Goal: Task Accomplishment & Management: Manage account settings

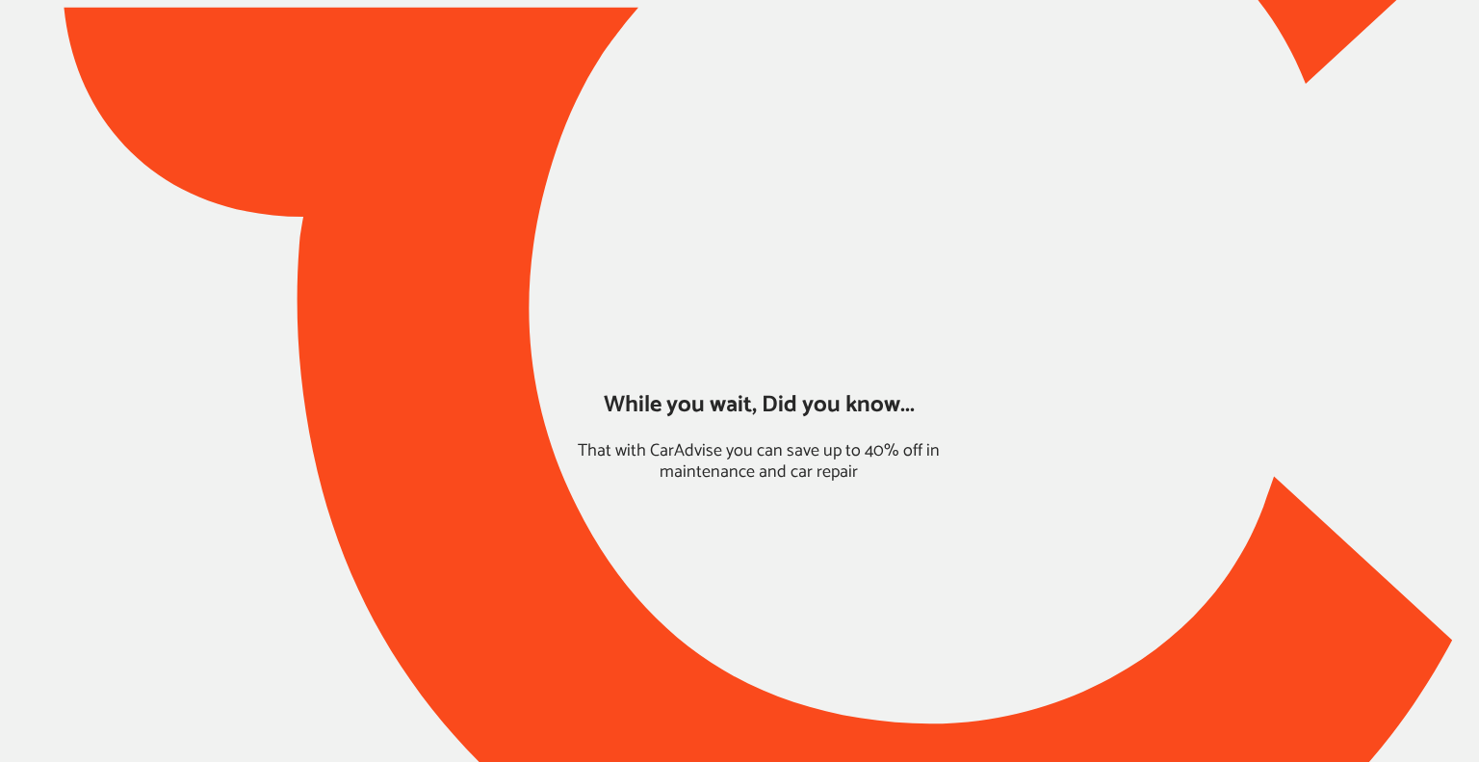
type input "*****"
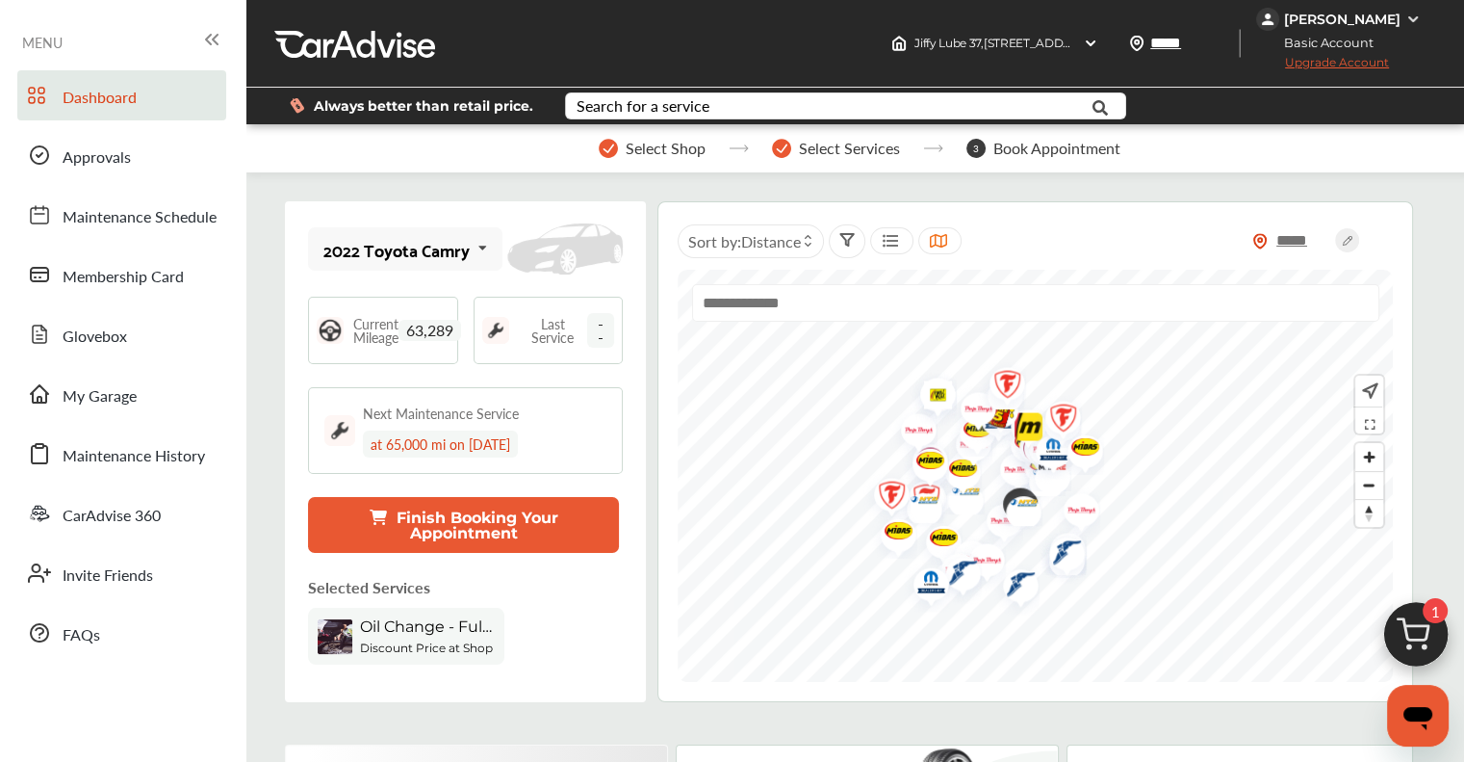
click at [1416, 638] on img at bounding box center [1416, 639] width 92 height 92
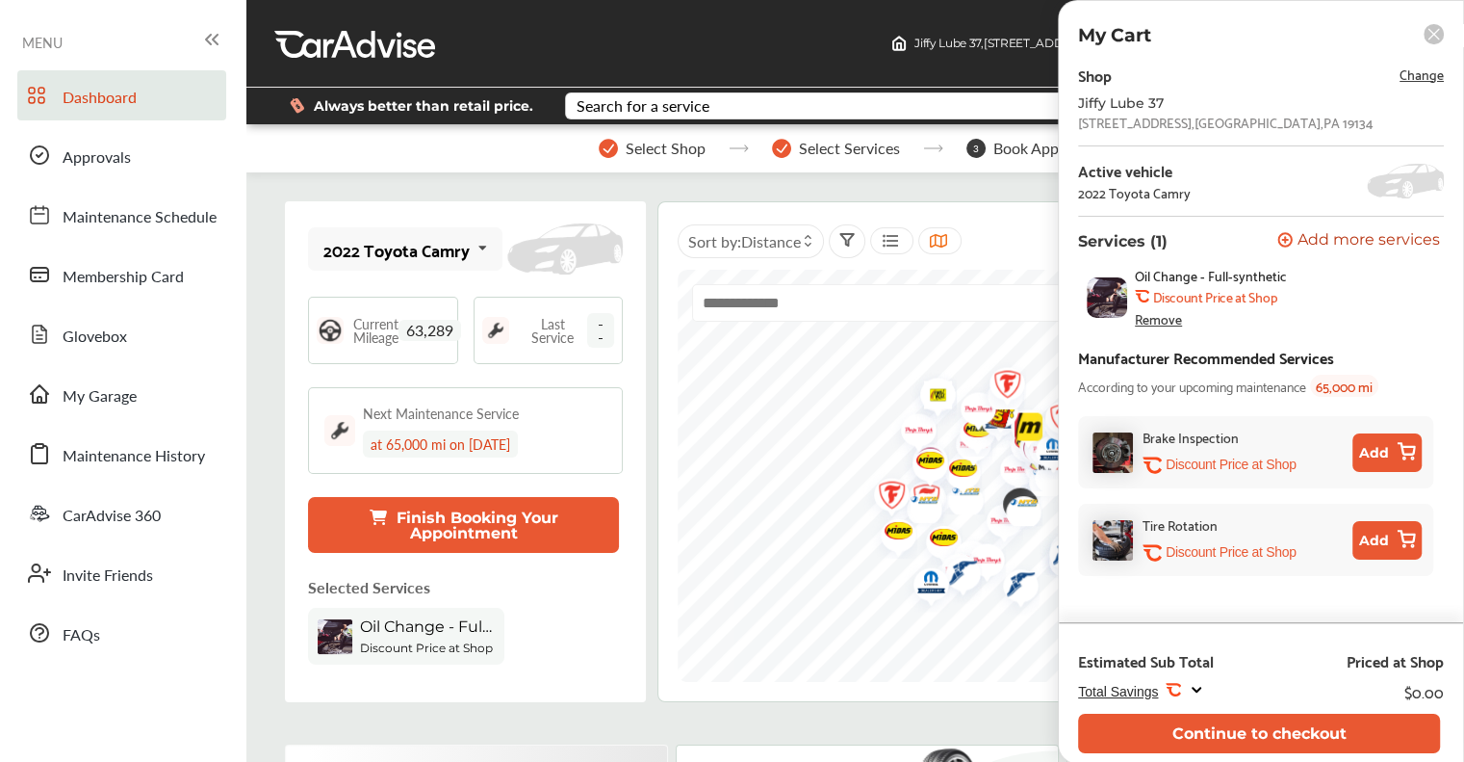
click at [1431, 76] on span "Change" at bounding box center [1422, 74] width 44 height 22
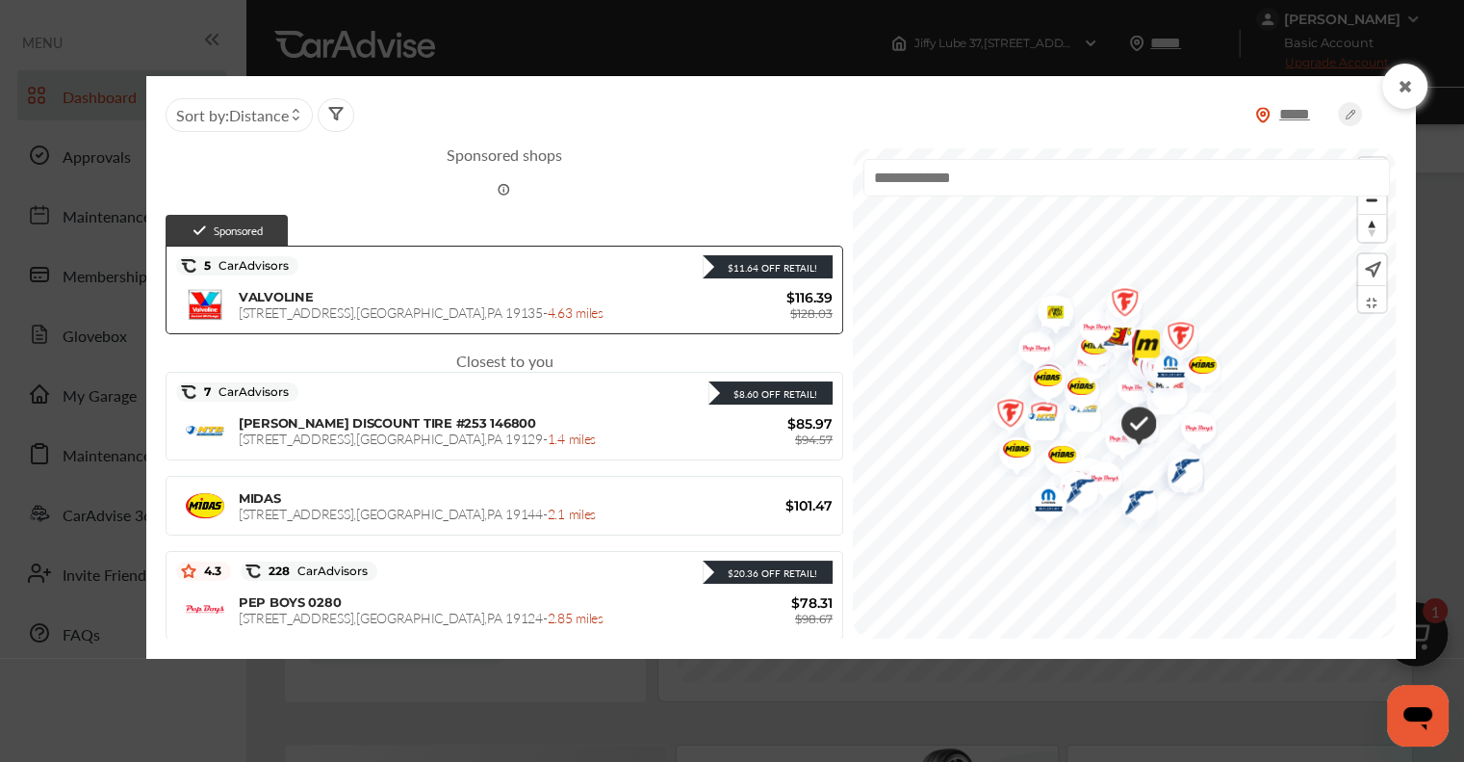
click at [1402, 84] on icon at bounding box center [1405, 86] width 18 height 15
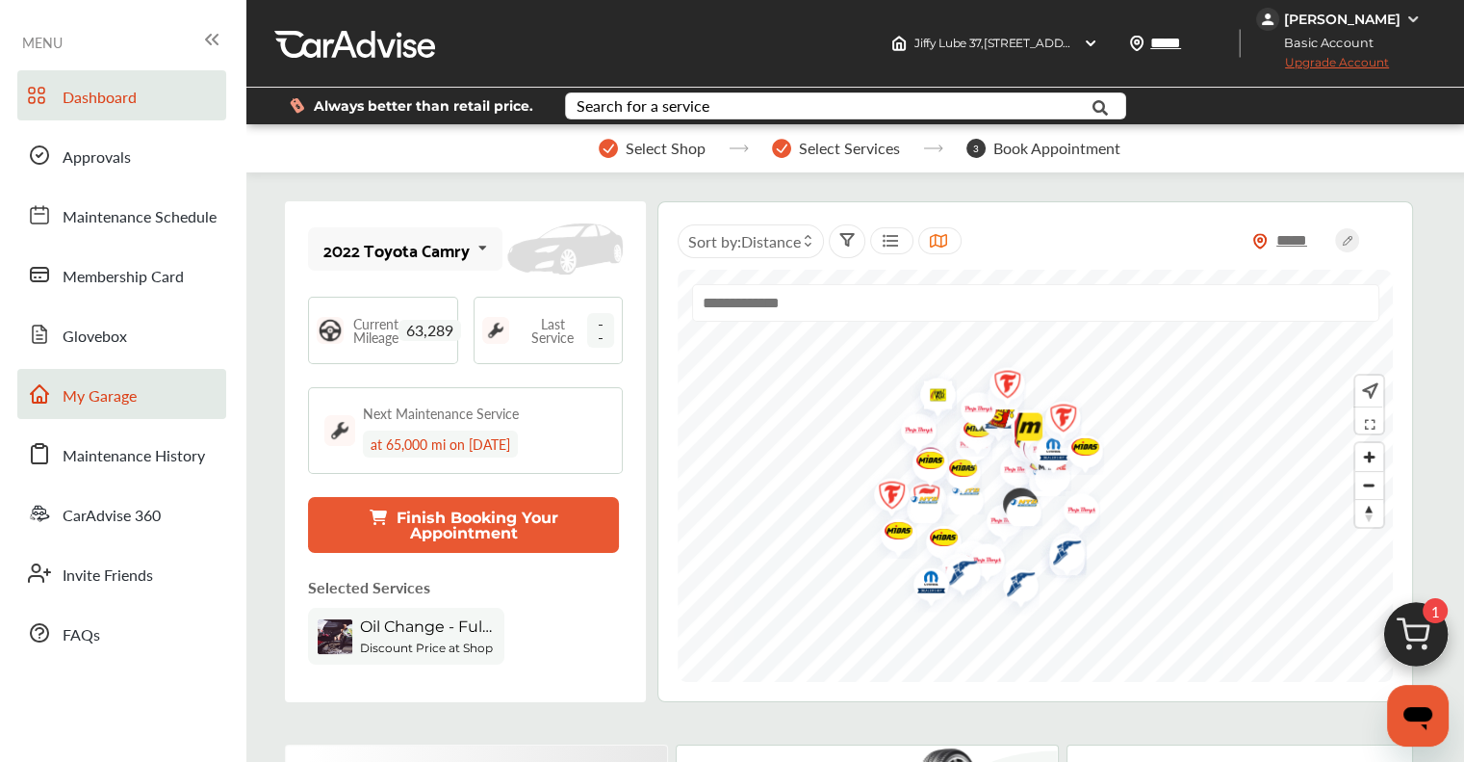
click at [112, 414] on link "My Garage" at bounding box center [121, 394] width 209 height 50
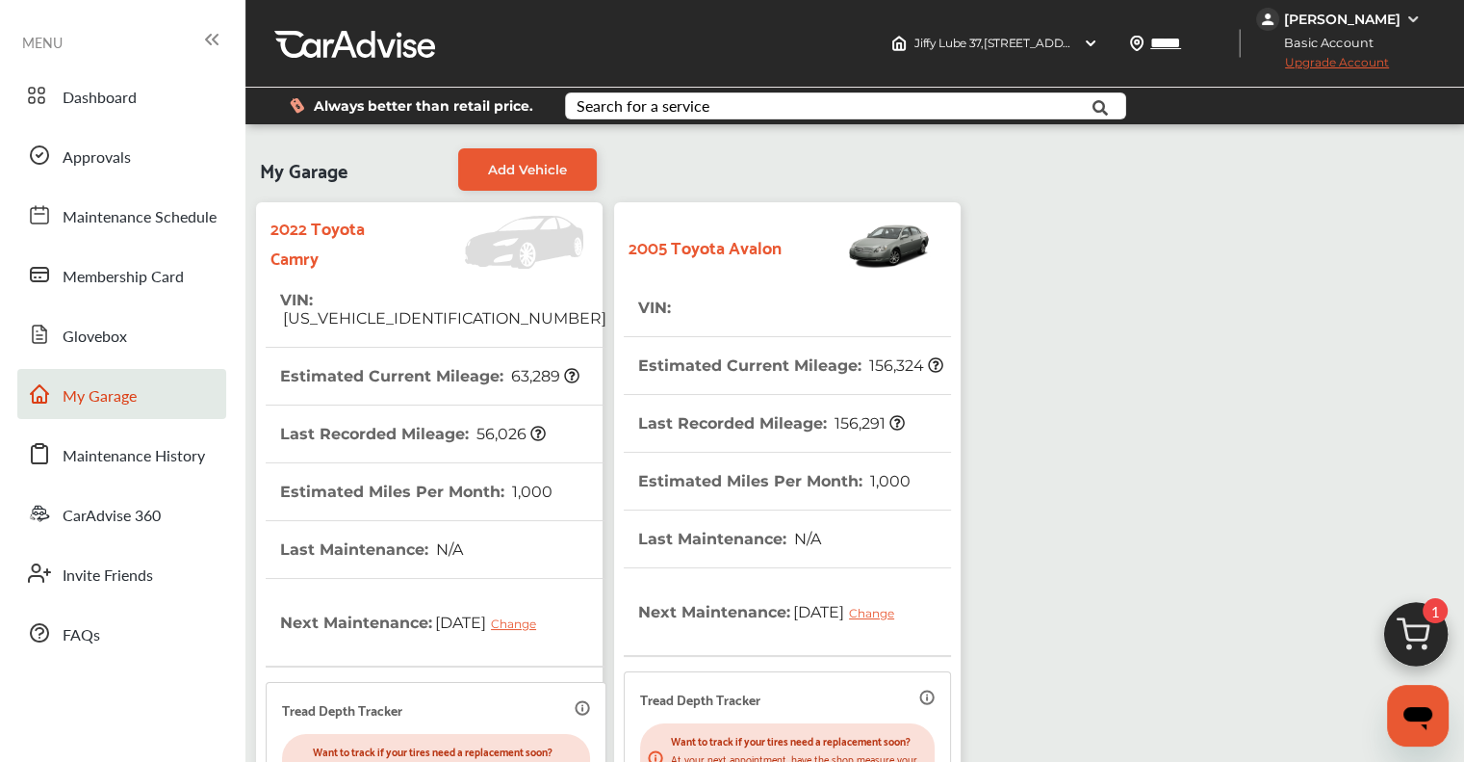
click at [846, 347] on th "Estimated Current Mileage : 156,324" at bounding box center [790, 365] width 305 height 57
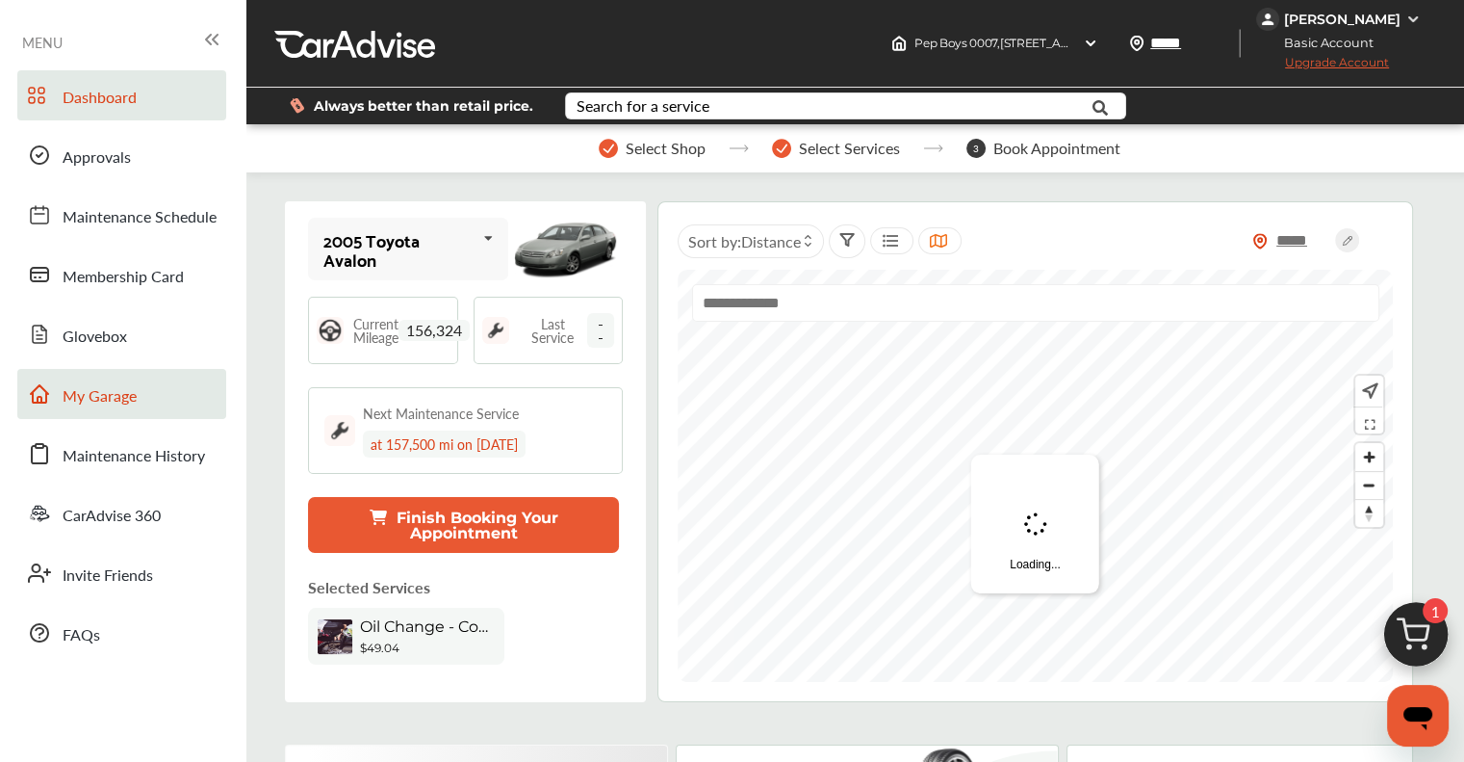
click at [73, 399] on span "My Garage" at bounding box center [100, 396] width 74 height 25
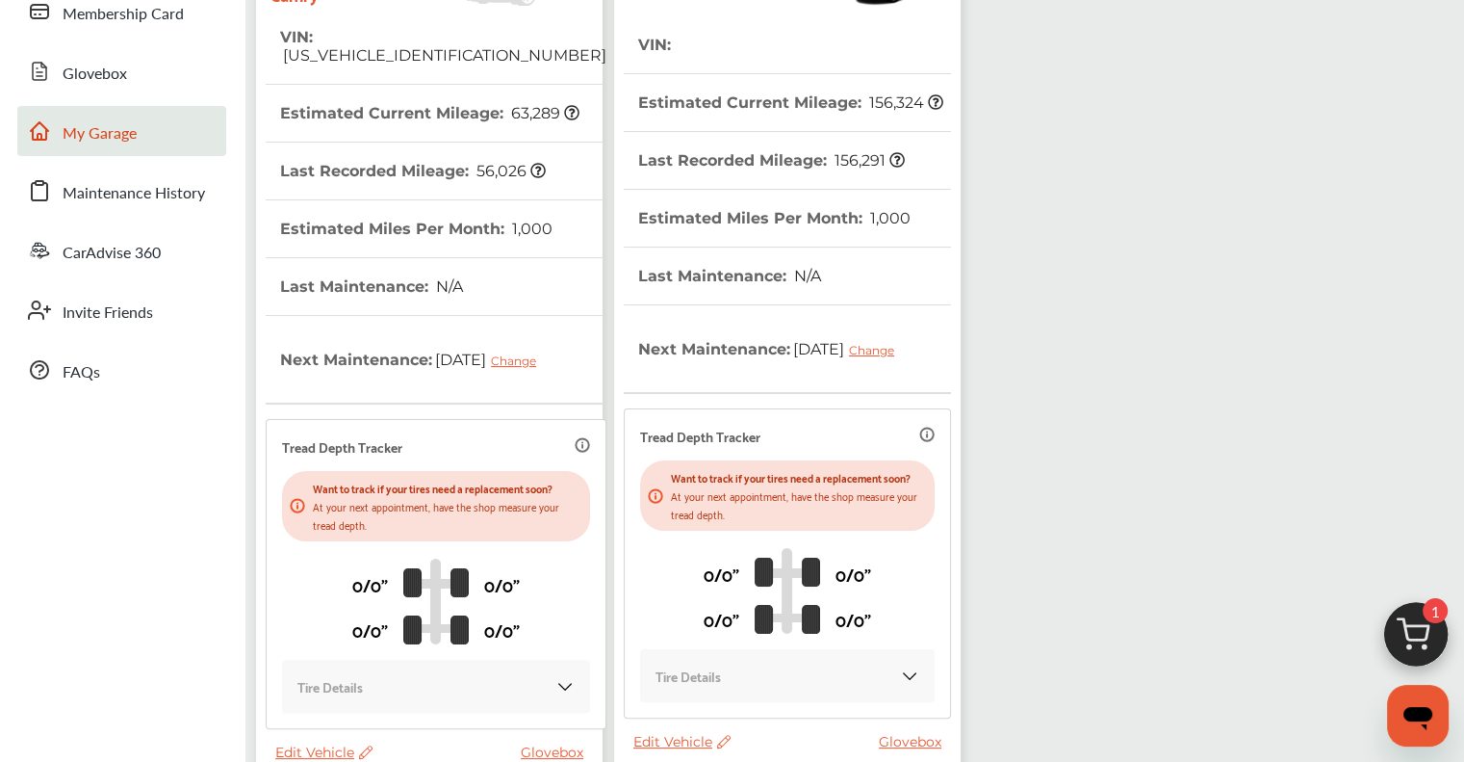
scroll to position [452, 0]
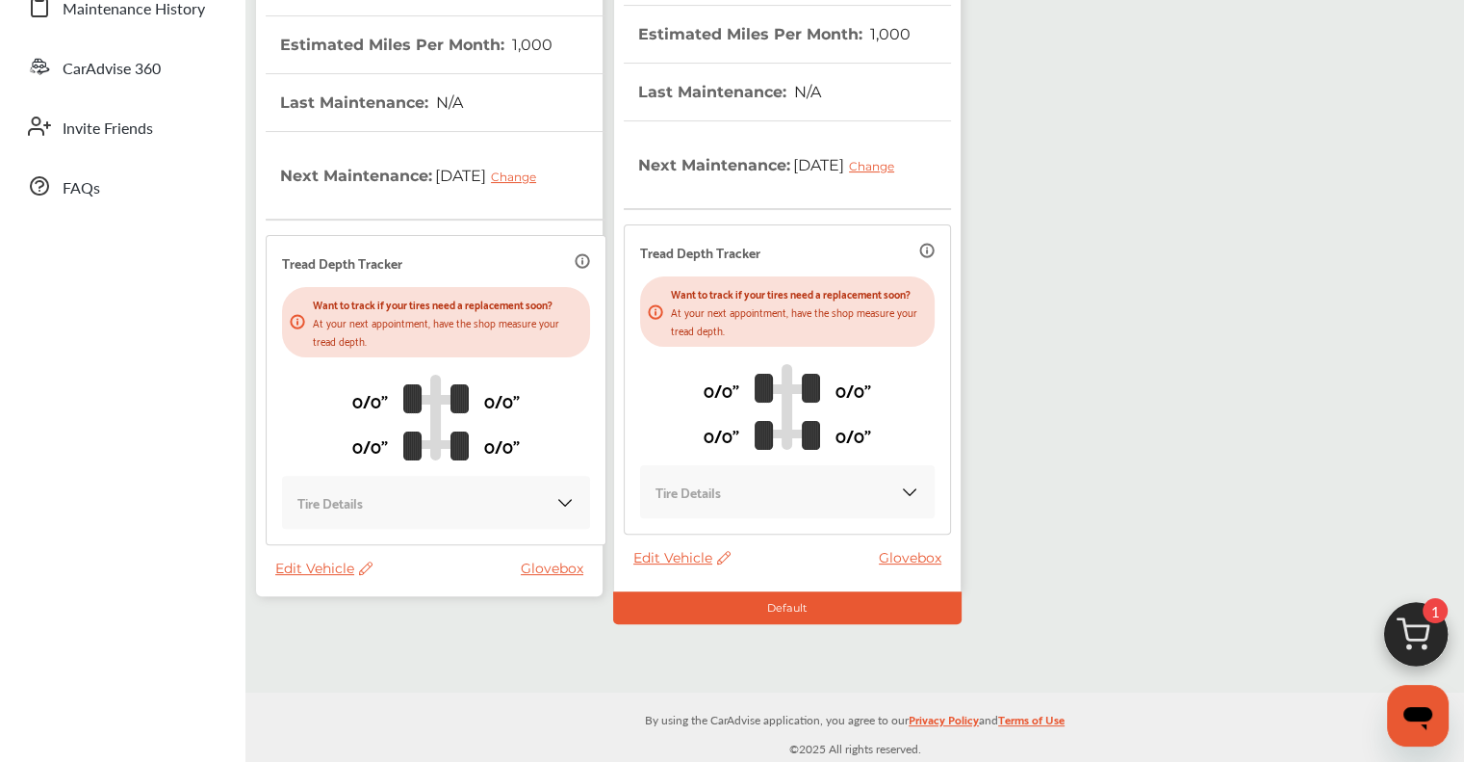
click at [664, 562] on span "Edit Vehicle" at bounding box center [681, 557] width 97 height 17
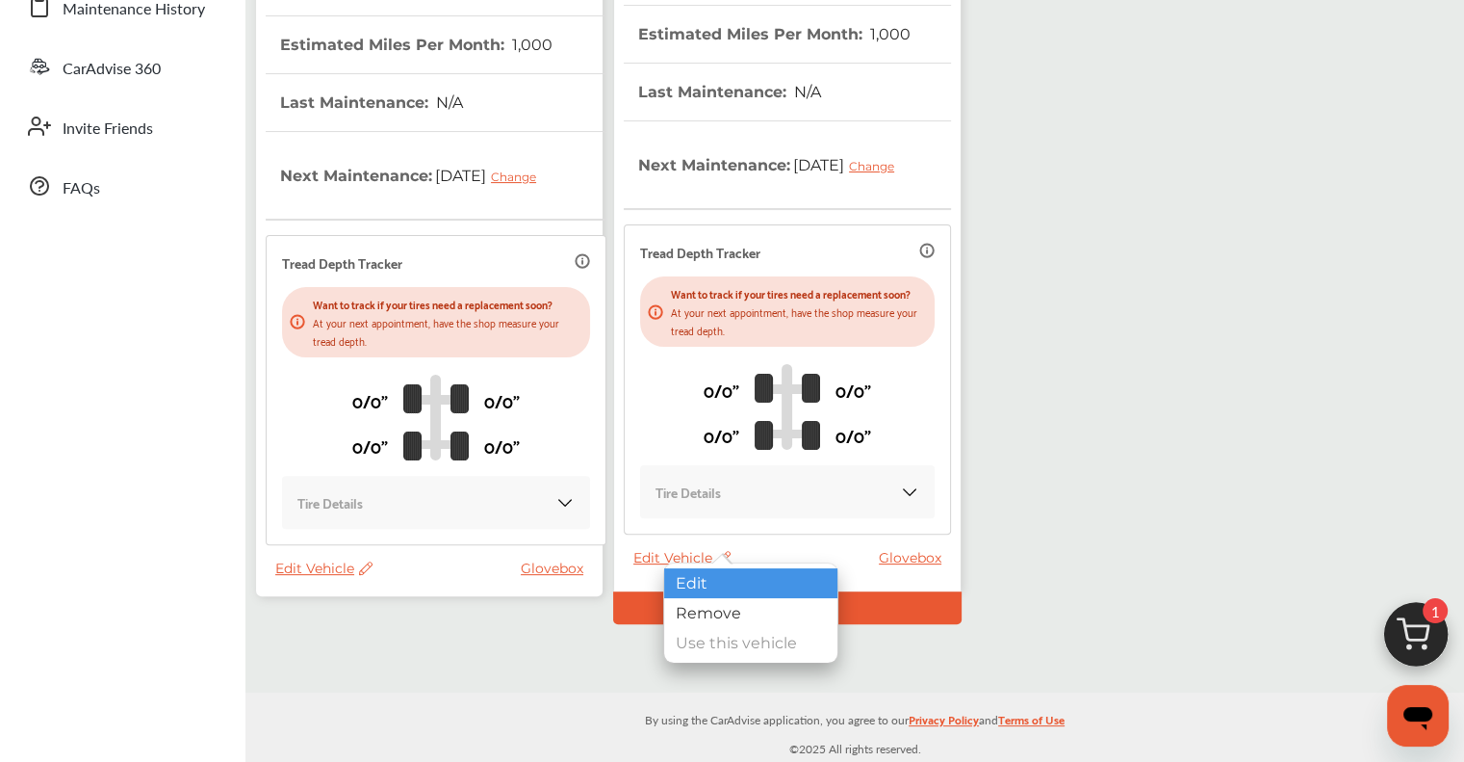
click at [676, 577] on div "Edit" at bounding box center [750, 583] width 173 height 30
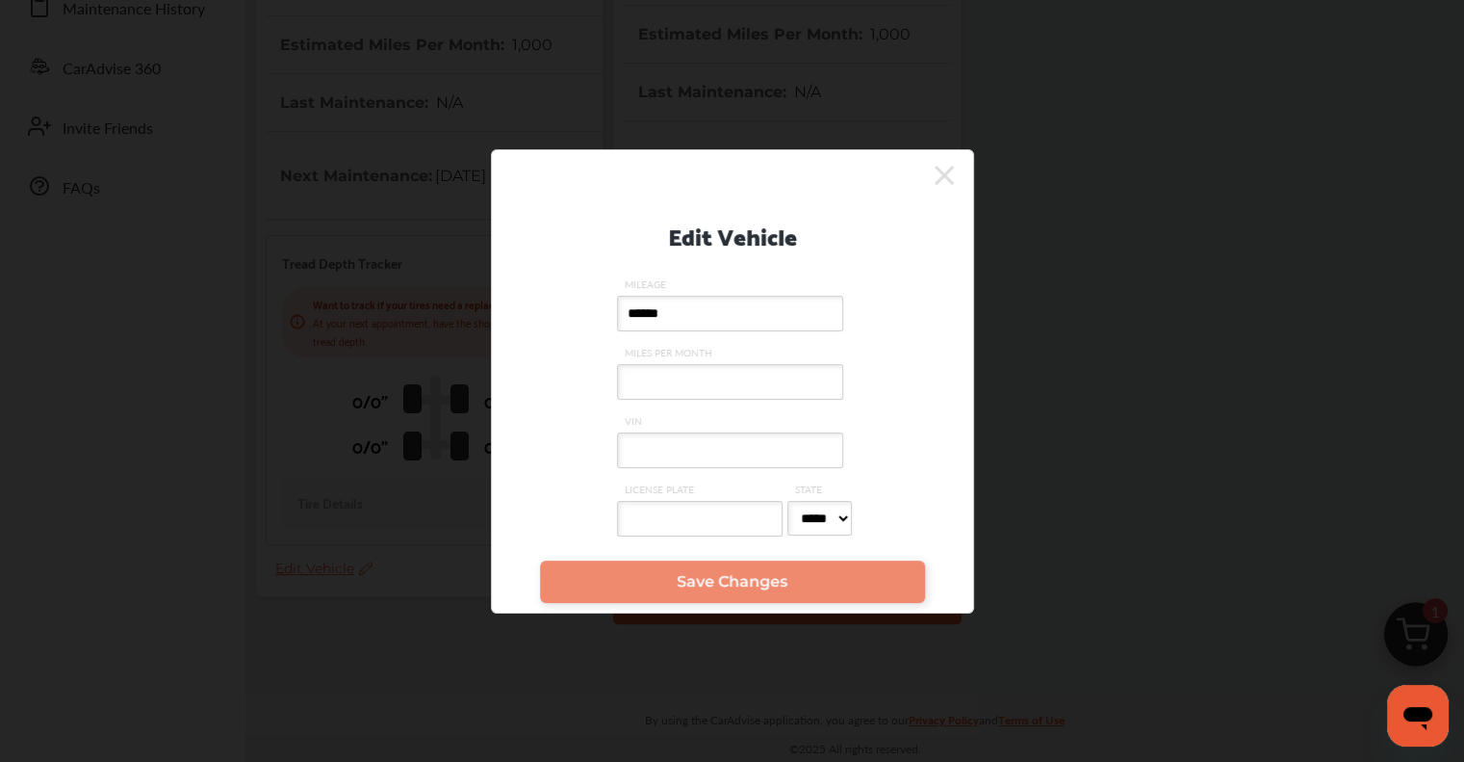
click at [756, 448] on input "VIN" at bounding box center [730, 450] width 226 height 36
paste input "**********"
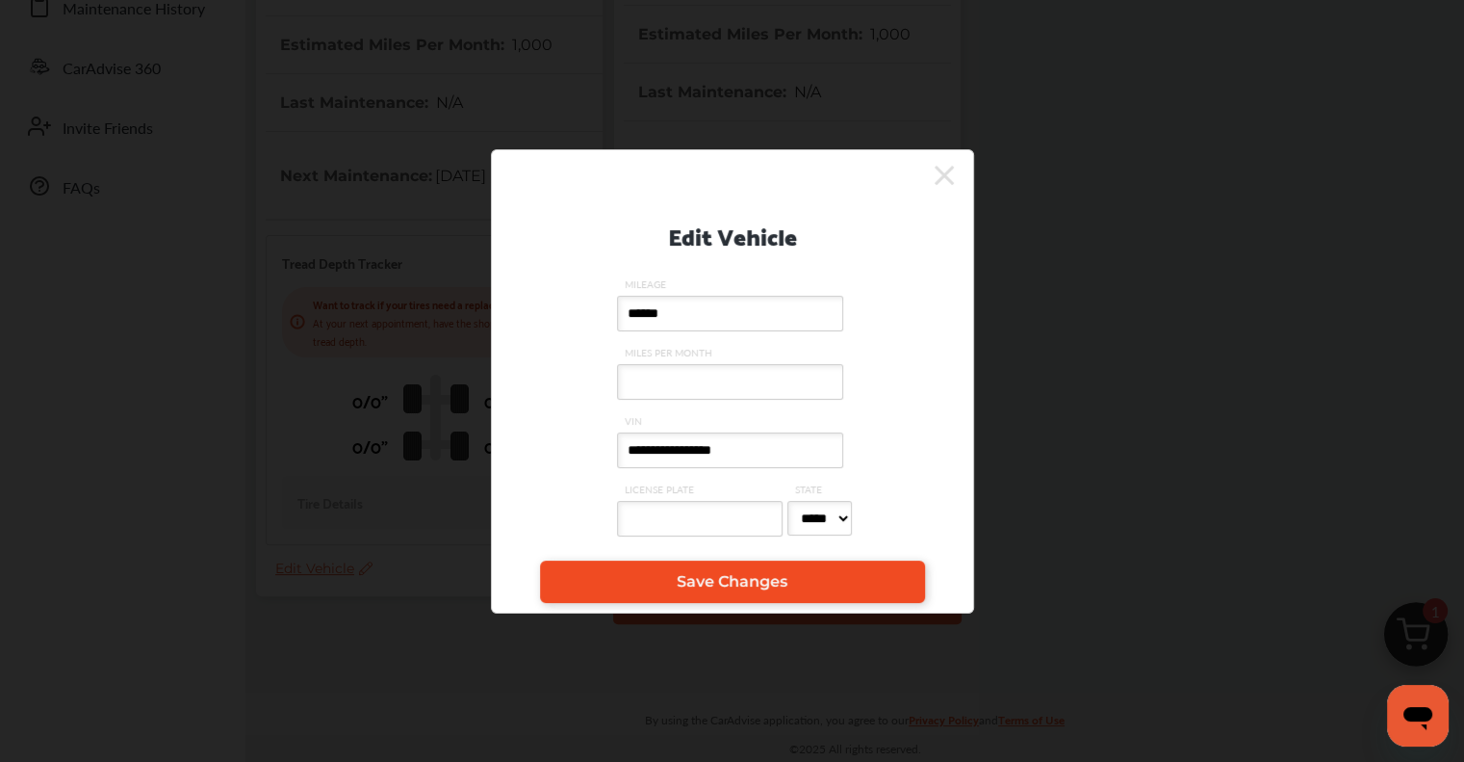
type input "**********"
click at [743, 580] on span "Save Changes" at bounding box center [732, 581] width 111 height 18
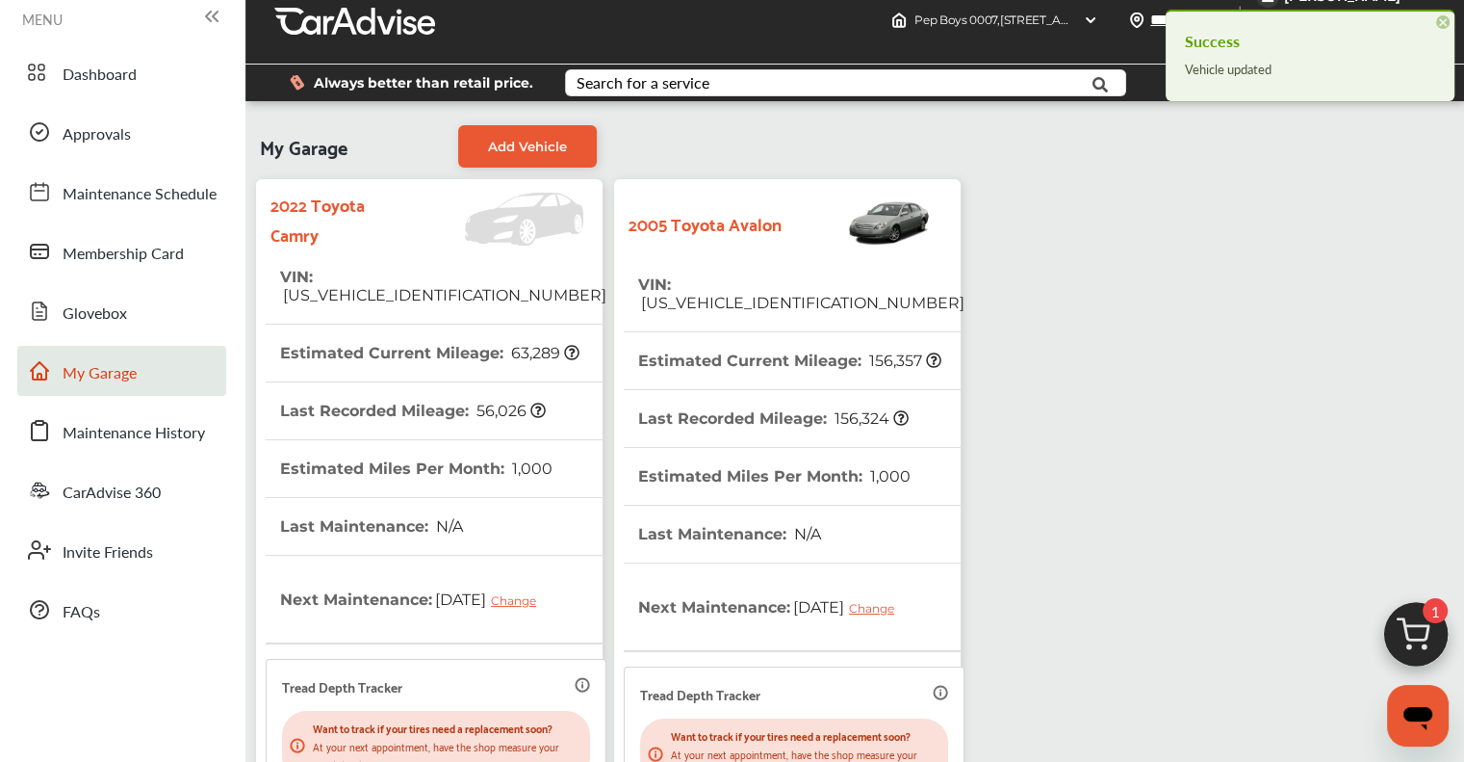
scroll to position [0, 0]
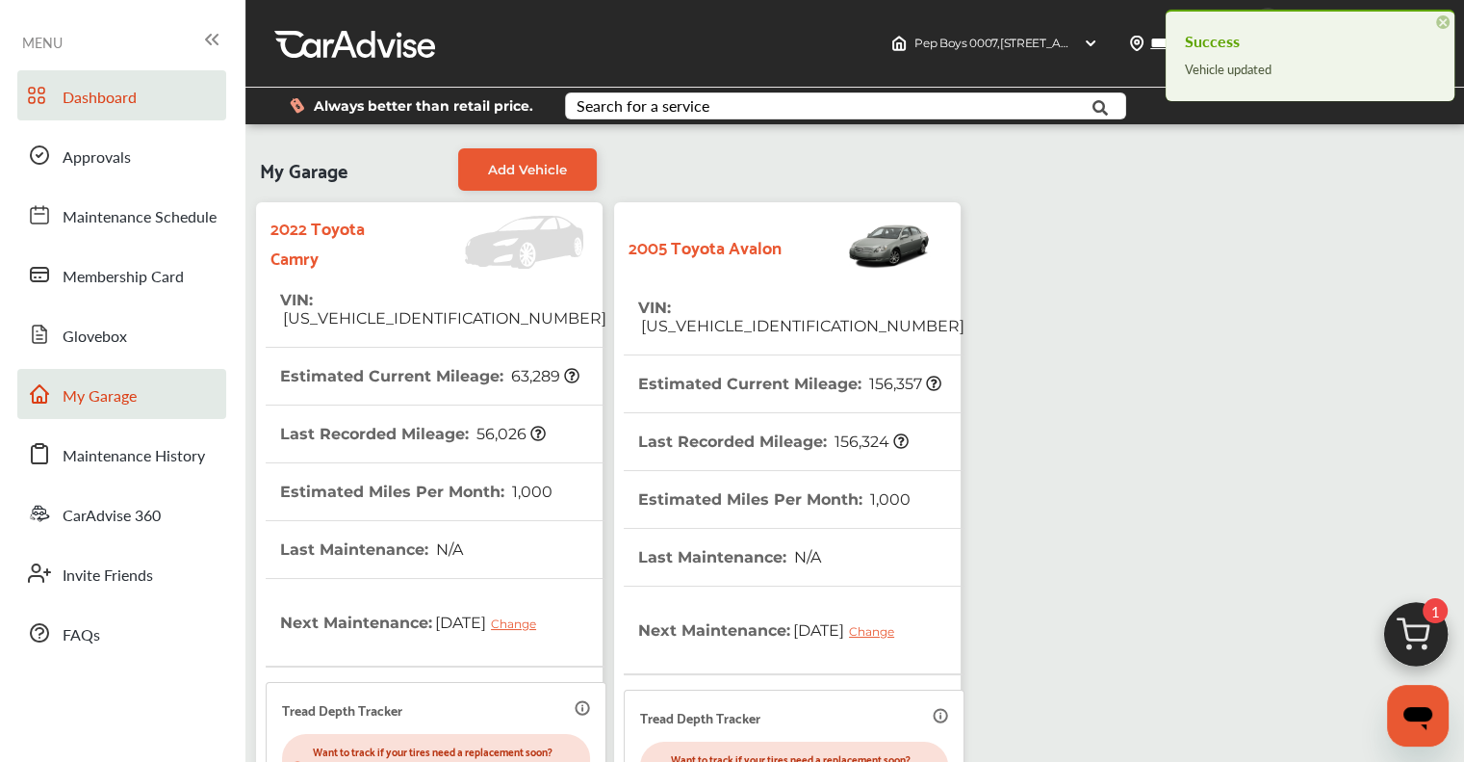
click at [111, 103] on span "Dashboard" at bounding box center [100, 98] width 74 height 25
